Goal: Task Accomplishment & Management: Complete application form

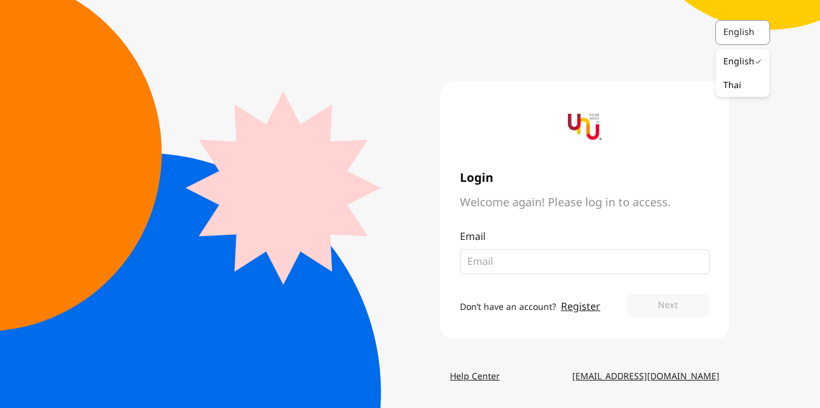
click at [738, 33] on div "English" at bounding box center [740, 32] width 35 height 12
click at [738, 84] on div "Thai" at bounding box center [732, 85] width 18 height 12
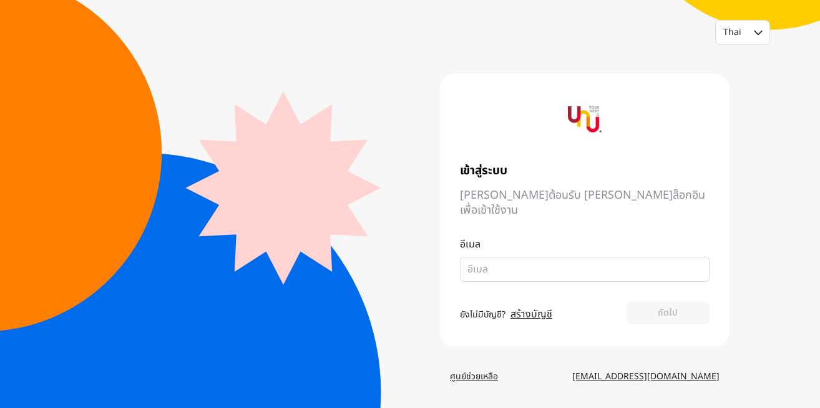
click at [575, 119] on img at bounding box center [585, 119] width 34 height 34
click at [585, 127] on img at bounding box center [585, 119] width 34 height 34
click at [588, 132] on img at bounding box center [585, 119] width 34 height 34
click at [658, 373] on link "[EMAIL_ADDRESS][DOMAIN_NAME]" at bounding box center [645, 376] width 167 height 22
click at [540, 306] on link "สร้างบัญชี" at bounding box center [531, 313] width 42 height 15
